Goal: Information Seeking & Learning: Learn about a topic

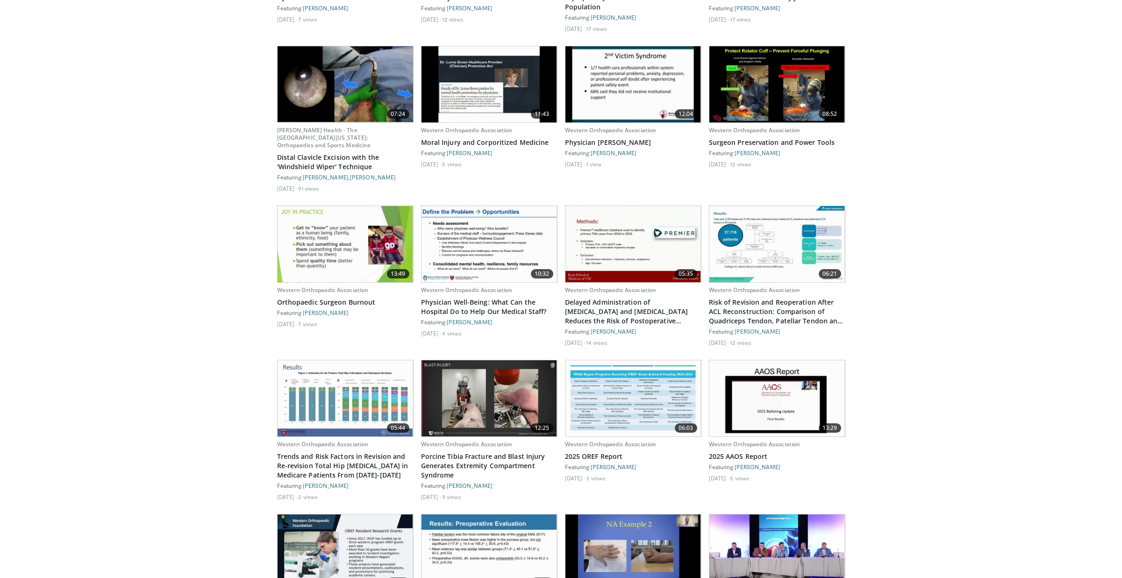
scroll to position [422, 0]
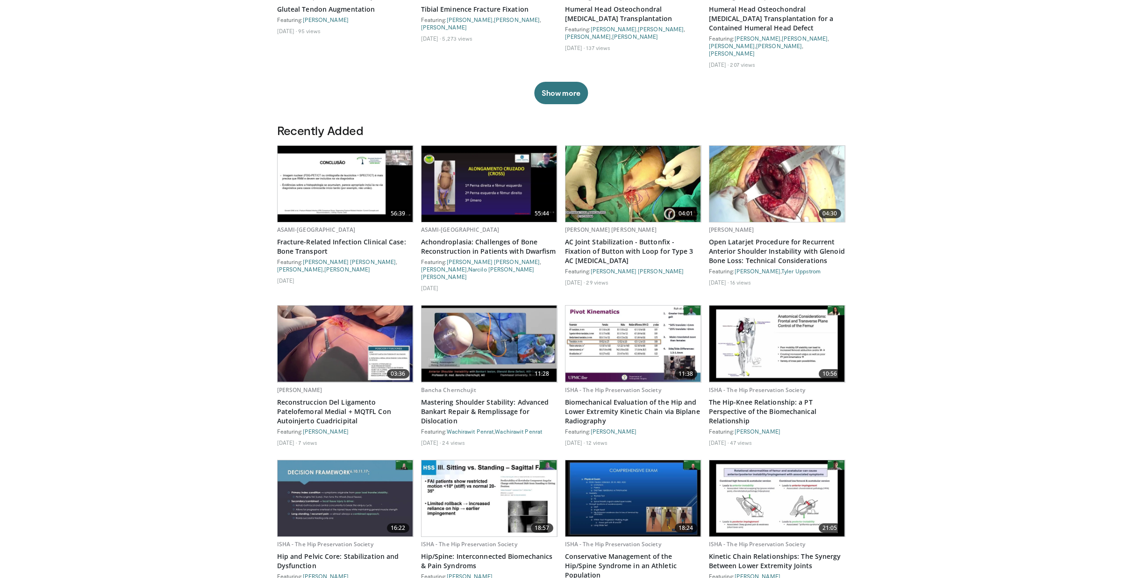
drag, startPoint x: 560, startPoint y: 508, endPoint x: 558, endPoint y: 316, distance: 192.1
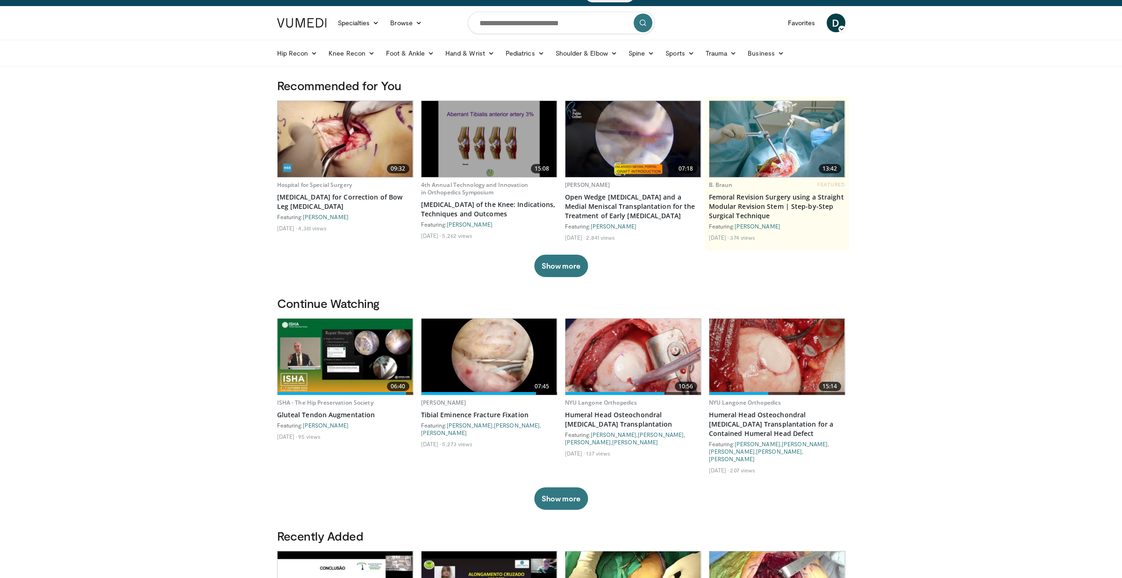
scroll to position [0, 0]
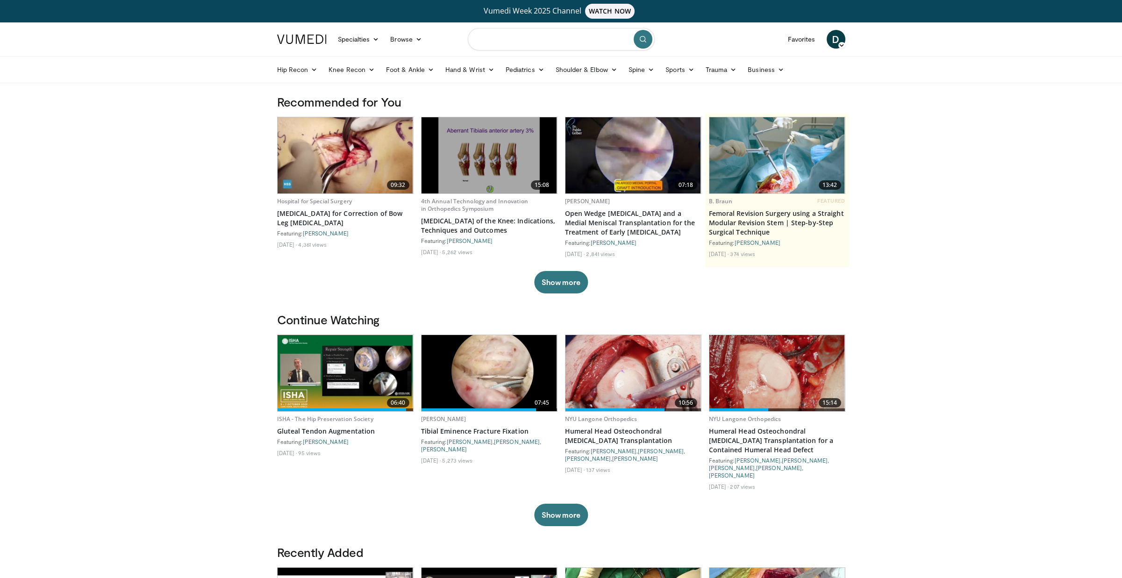
click at [543, 40] on input "Search topics, interventions" at bounding box center [561, 39] width 187 height 22
type input "**********"
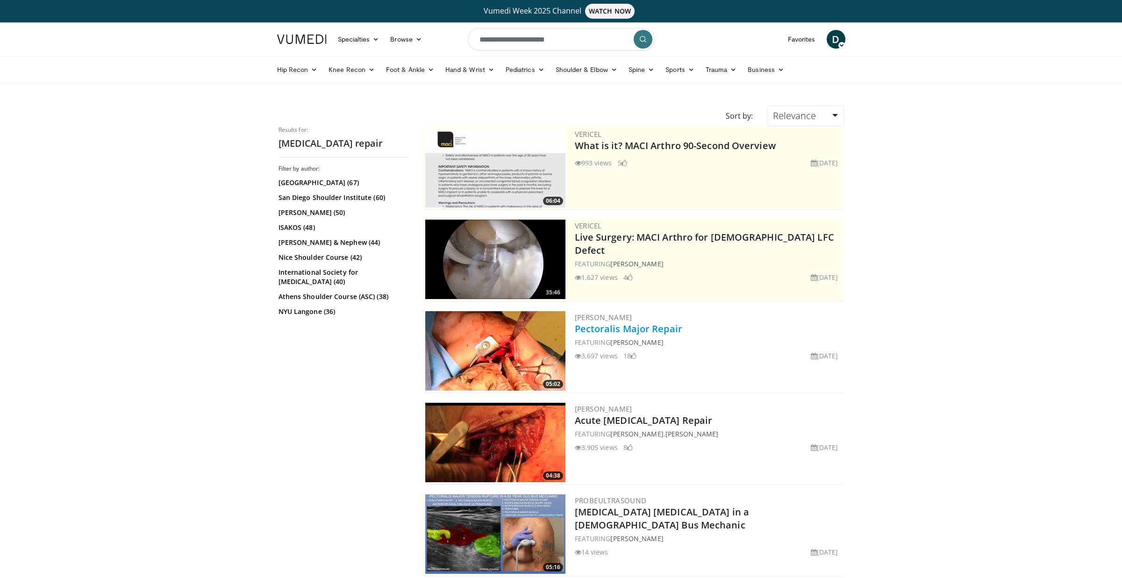
click at [629, 324] on link "Pectoralis Major Repair" at bounding box center [628, 328] width 107 height 13
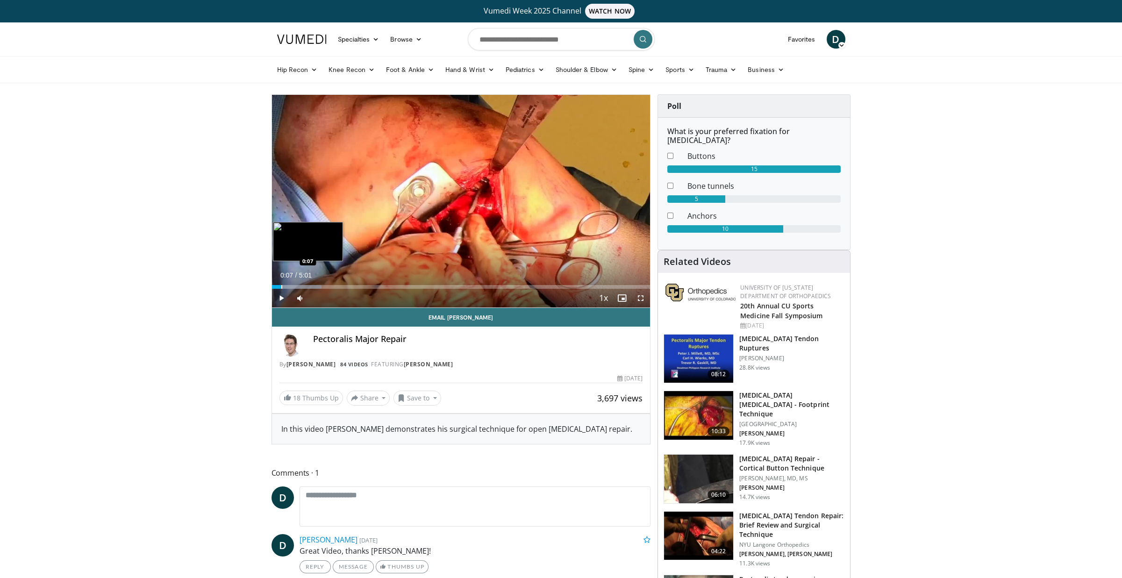
click at [280, 286] on div "Loaded : 13.13% 0:07 0:07" at bounding box center [461, 287] width 379 height 4
click at [288, 285] on div "Progress Bar" at bounding box center [288, 287] width 1 height 4
click at [640, 300] on span "Video Player" at bounding box center [640, 298] width 19 height 19
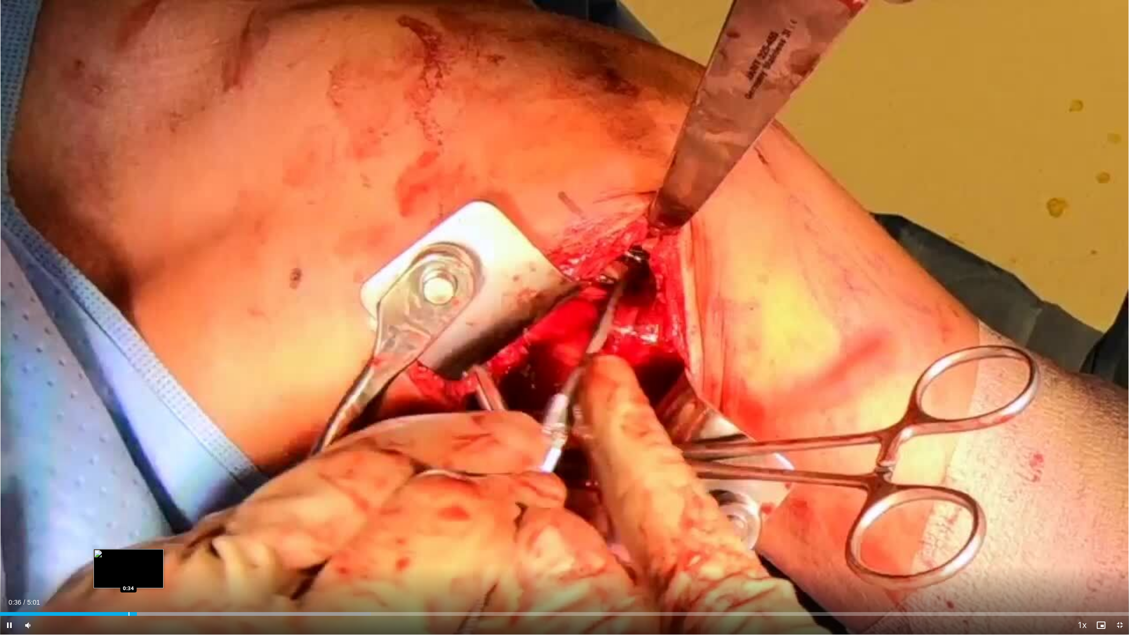
click at [129, 578] on div "Progress Bar" at bounding box center [129, 614] width 1 height 4
click at [127, 578] on div "Progress Bar" at bounding box center [127, 614] width 1 height 4
drag, startPoint x: 53, startPoint y: 624, endPoint x: 67, endPoint y: 624, distance: 14.0
click at [65, 578] on div "Volume Level" at bounding box center [53, 625] width 26 height 3
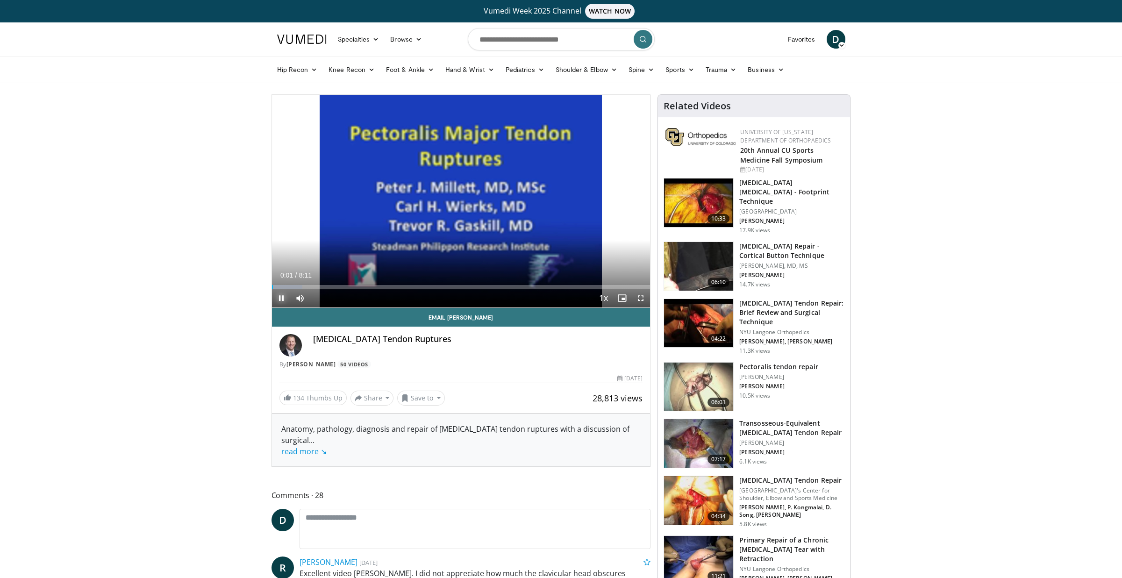
click at [283, 305] on span "Video Player" at bounding box center [281, 298] width 19 height 19
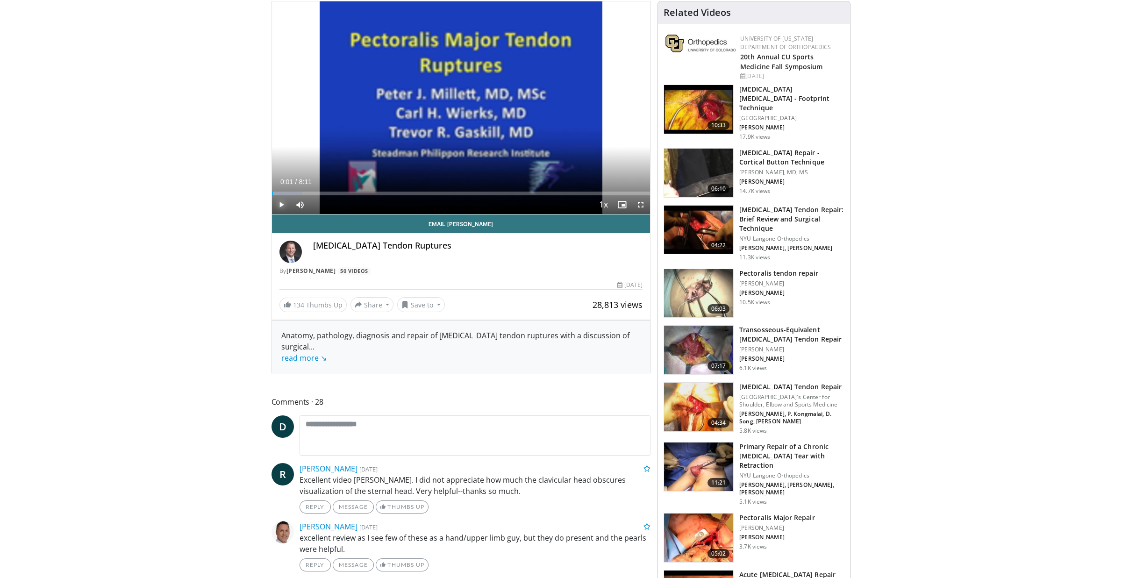
scroll to position [47, 0]
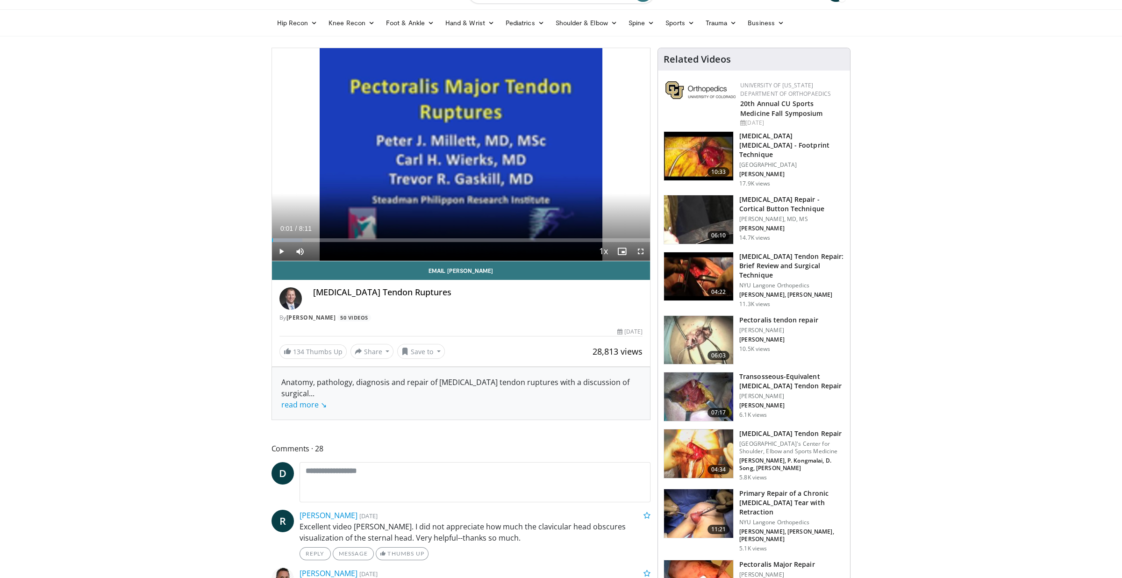
click at [711, 266] on img at bounding box center [698, 276] width 69 height 49
click at [693, 150] on img at bounding box center [698, 156] width 69 height 49
click at [720, 325] on img at bounding box center [698, 340] width 69 height 49
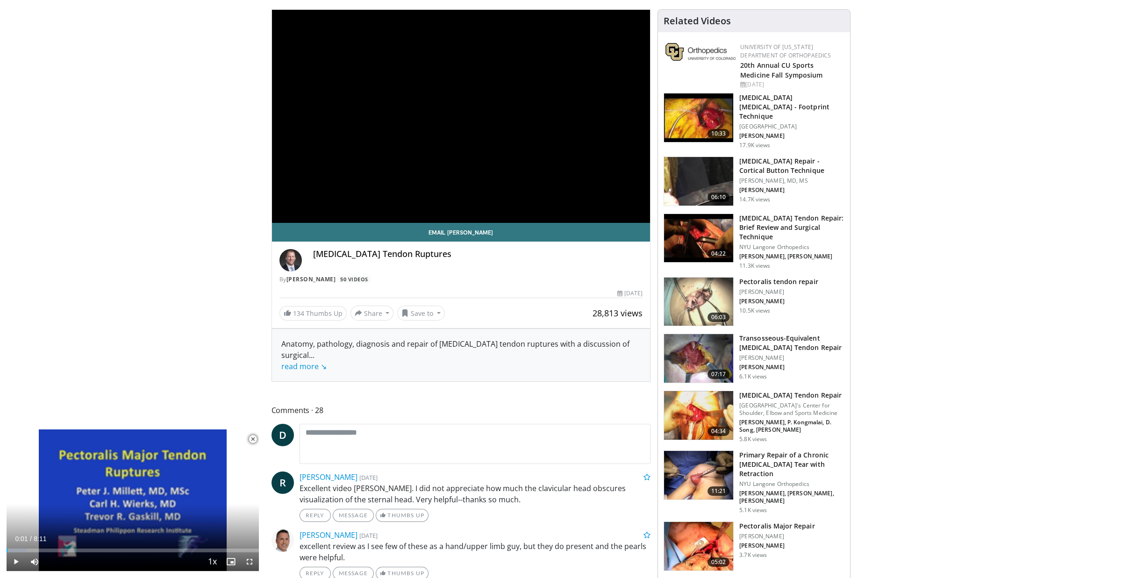
scroll to position [187, 0]
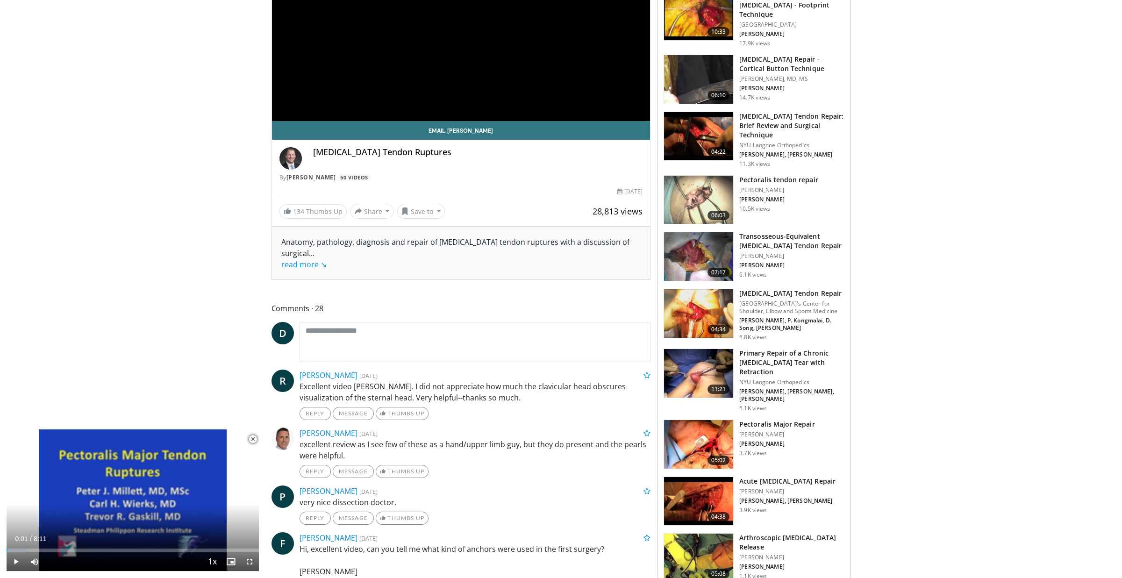
click at [708, 477] on img at bounding box center [698, 501] width 69 height 49
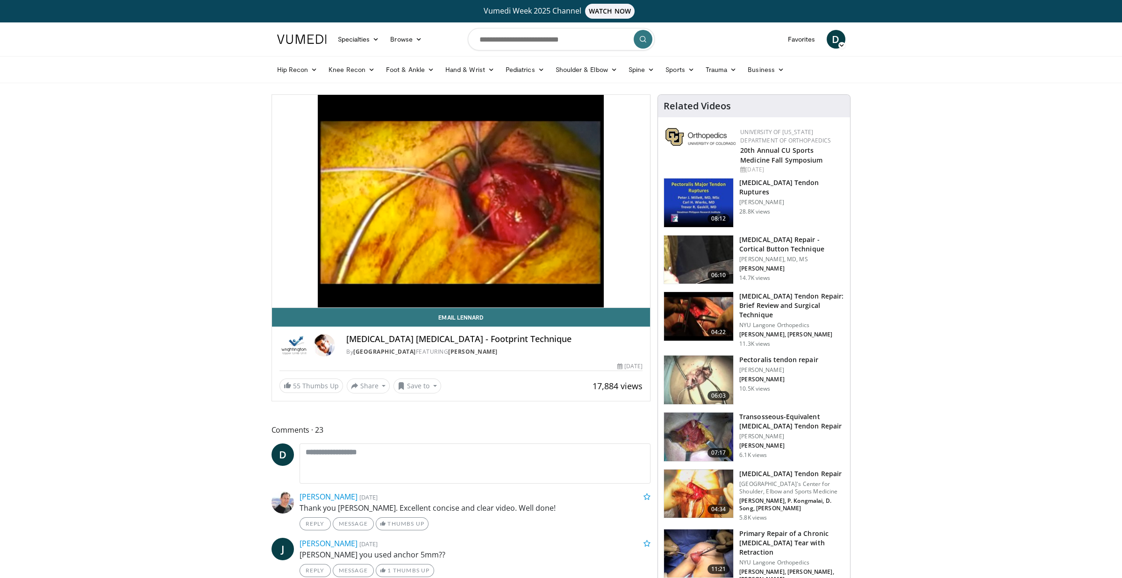
drag, startPoint x: 194, startPoint y: 201, endPoint x: 124, endPoint y: 179, distance: 73.5
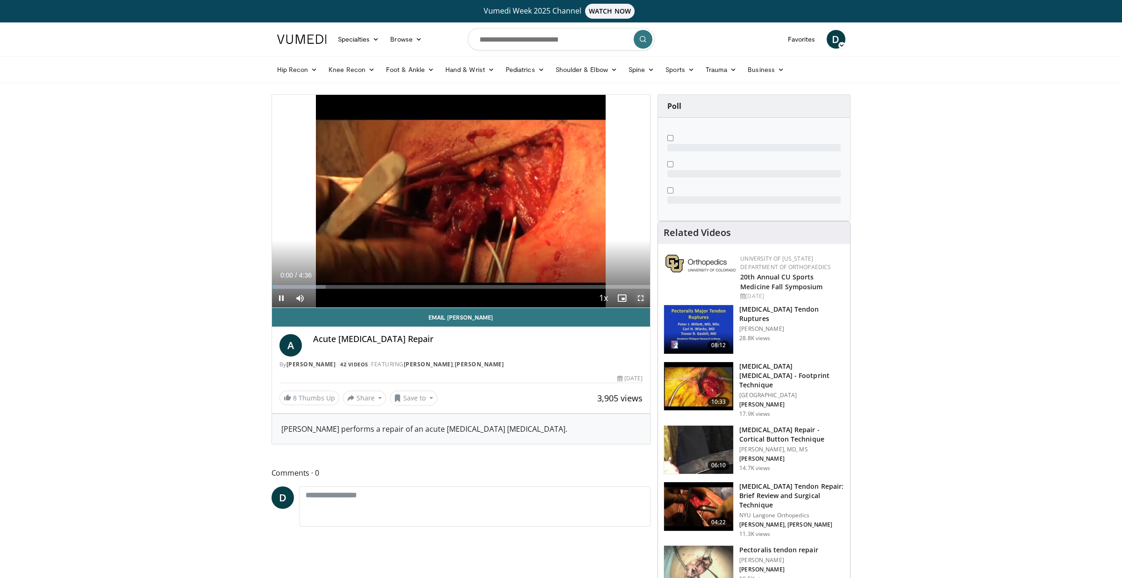
click at [639, 299] on span "Video Player" at bounding box center [640, 298] width 19 height 19
